Goal: Task Accomplishment & Management: Manage account settings

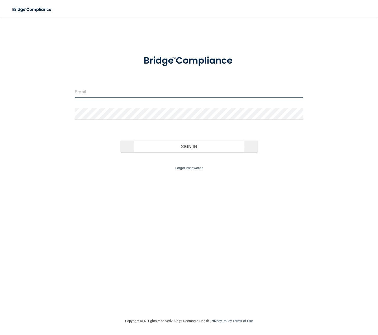
type input "[EMAIL_ADDRESS][DOMAIN_NAME]"
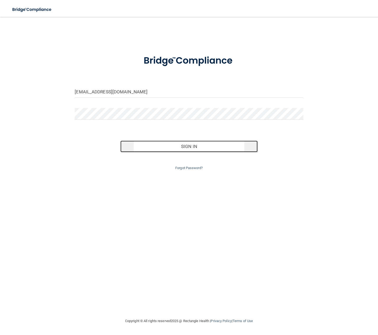
click at [203, 147] on button "Sign In" at bounding box center [188, 147] width 137 height 12
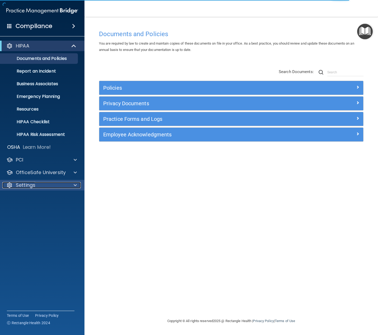
click at [38, 186] on div "Settings" at bounding box center [34, 185] width 65 height 6
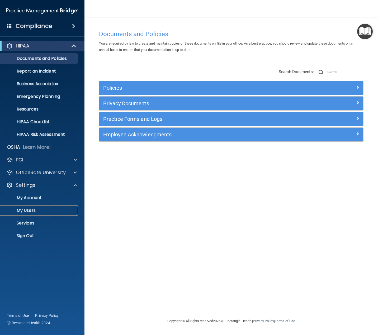
click at [31, 210] on p "My Users" at bounding box center [39, 210] width 72 height 5
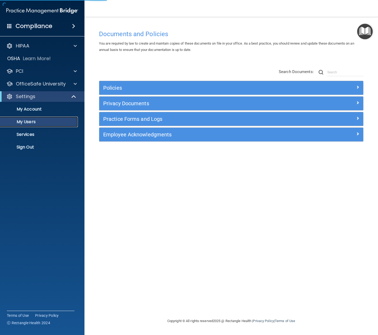
select select "20"
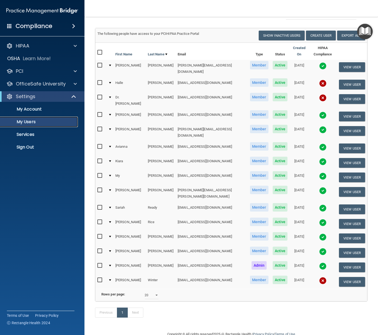
scroll to position [35, 0]
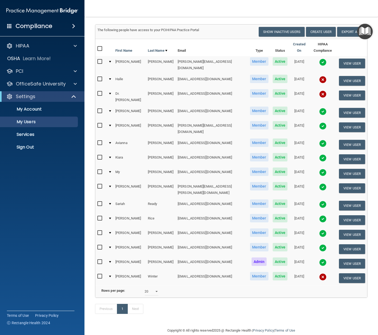
click at [102, 274] on input "checkbox" at bounding box center [100, 276] width 6 height 4
checkbox input "true"
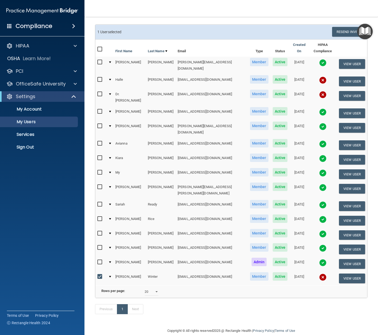
drag, startPoint x: 223, startPoint y: 13, endPoint x: 218, endPoint y: 10, distance: 6.3
click at [221, 12] on nav "Toggle navigation [PERSON_NAME] [EMAIL_ADDRESS][DOMAIN_NAME] Manage My Enterpri…" at bounding box center [230, 8] width 293 height 17
drag, startPoint x: 307, startPoint y: 69, endPoint x: 304, endPoint y: 69, distance: 3.7
click at [309, 74] on td at bounding box center [323, 81] width 28 height 15
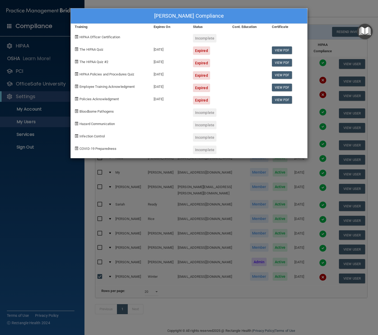
click at [321, 12] on div "[PERSON_NAME] Compliance Training Expires On Status Cont. Education Certificate…" at bounding box center [189, 167] width 378 height 335
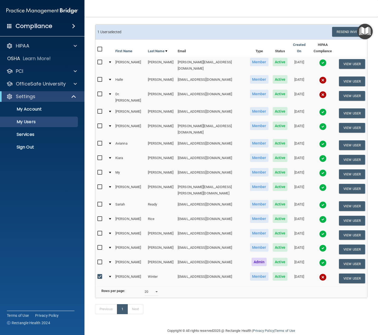
click at [241, 12] on nav "Toggle navigation [PERSON_NAME] [EMAIL_ADDRESS][DOMAIN_NAME] Manage My Enterpri…" at bounding box center [230, 8] width 293 height 17
